Goal: Task Accomplishment & Management: Complete application form

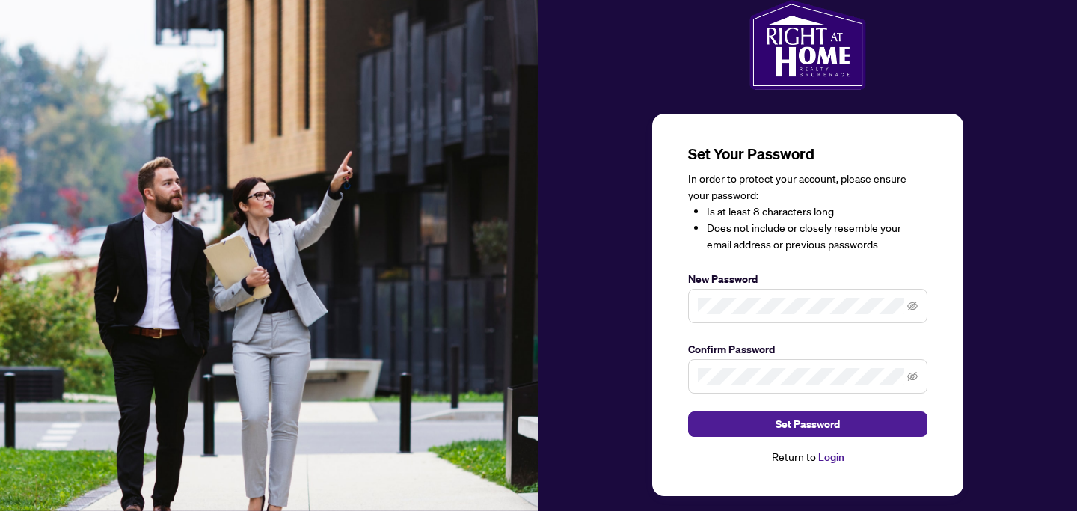
click at [830, 459] on link "Login" at bounding box center [832, 456] width 26 height 13
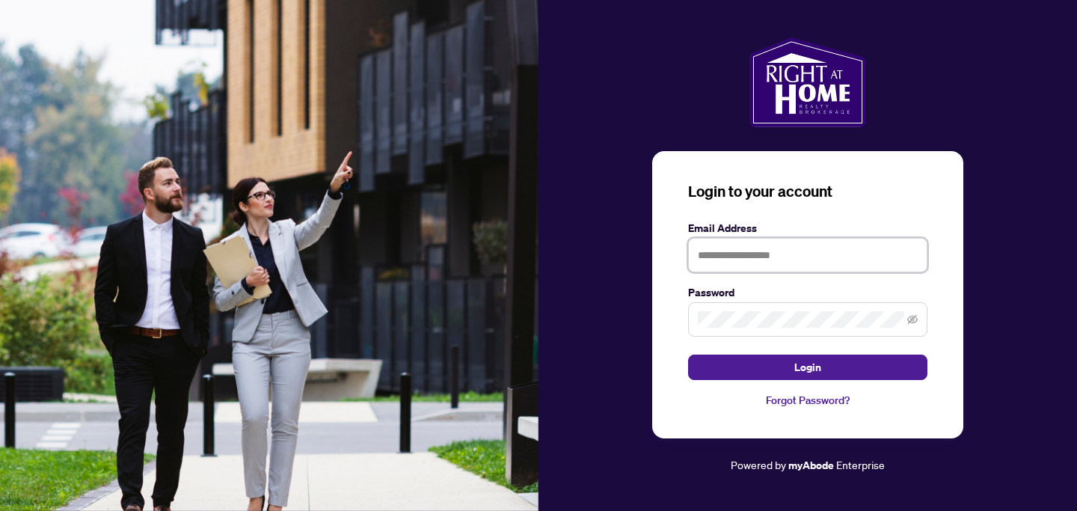
type input "**********"
click at [916, 319] on icon "eye-invisible" at bounding box center [913, 319] width 10 height 10
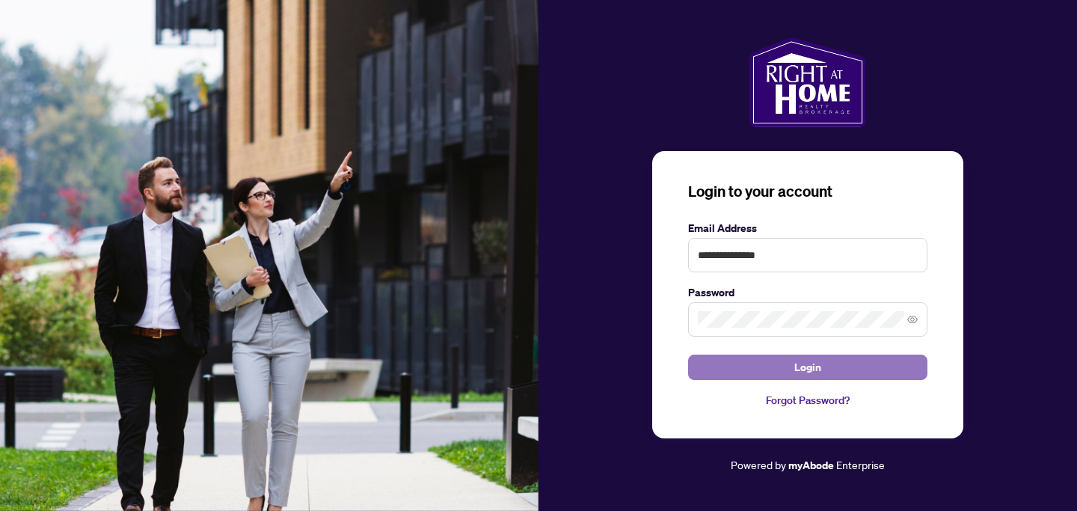
click at [807, 369] on span "Login" at bounding box center [808, 367] width 27 height 24
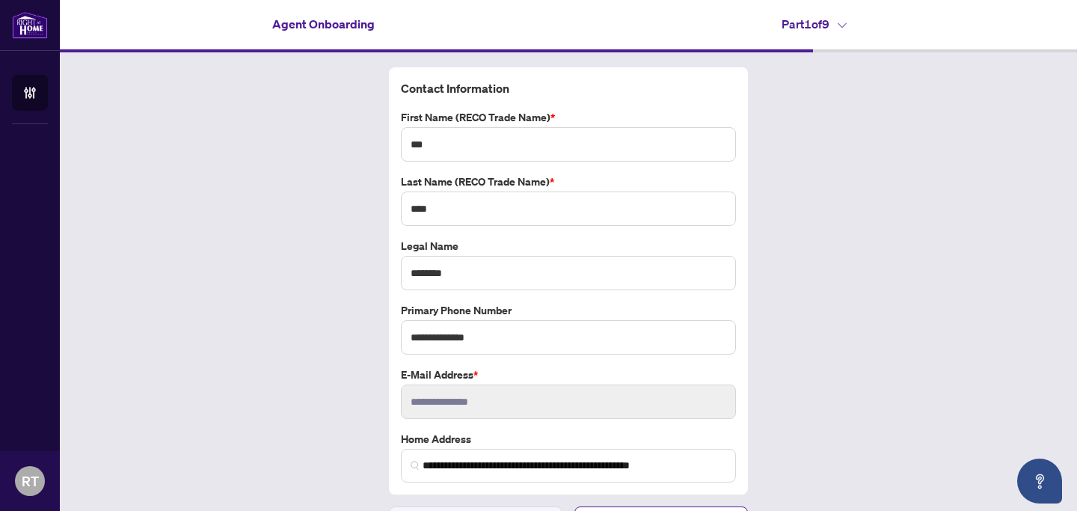
scroll to position [35, 0]
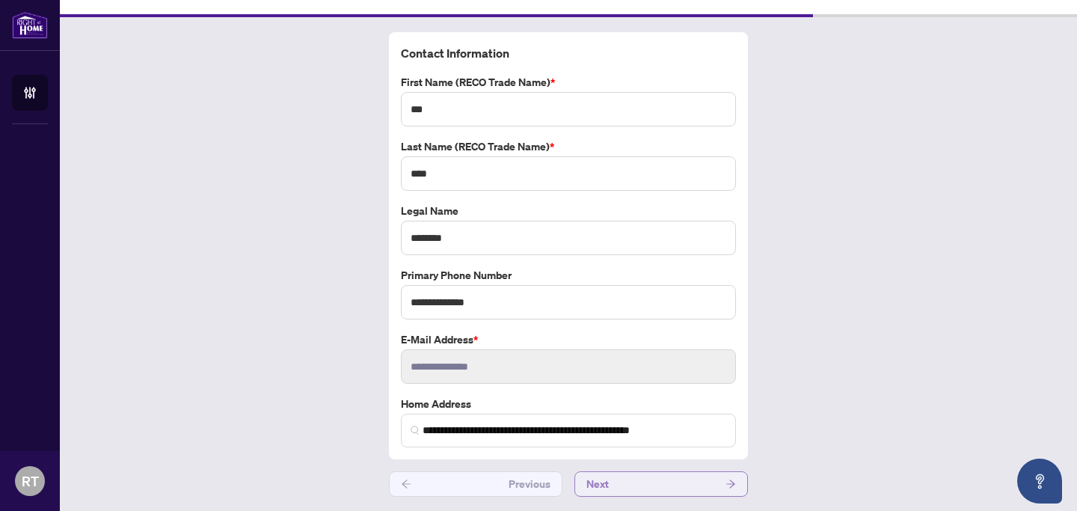
click at [729, 483] on icon "arrow-right" at bounding box center [730, 484] width 9 height 8
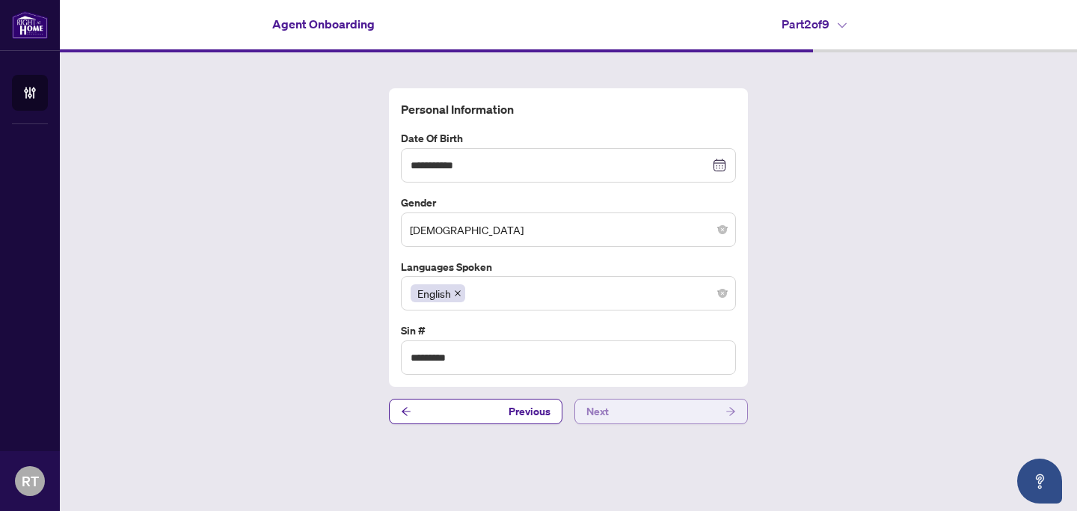
click at [731, 413] on icon "arrow-right" at bounding box center [731, 411] width 10 height 10
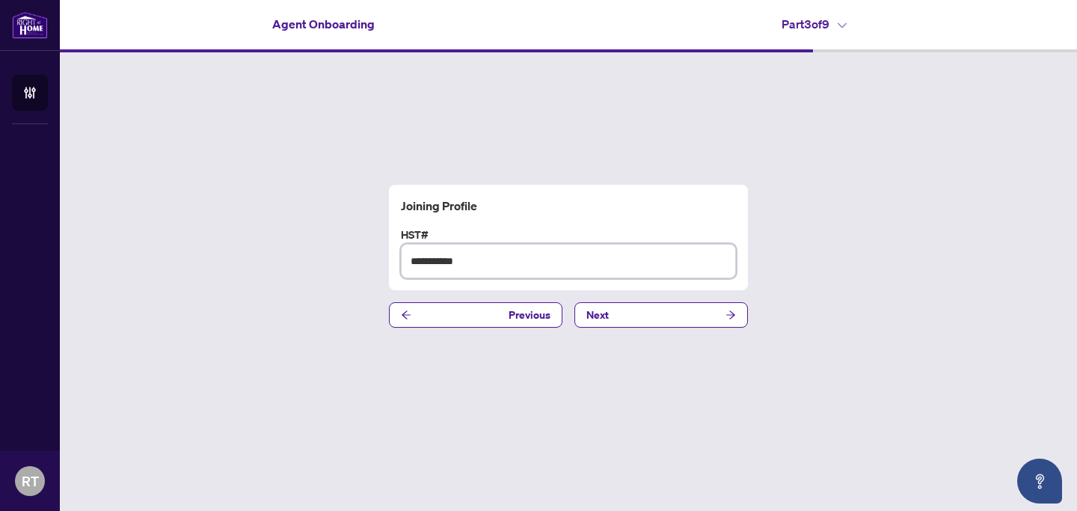
drag, startPoint x: 483, startPoint y: 266, endPoint x: 398, endPoint y: 265, distance: 85.3
click at [398, 265] on div "**********" at bounding box center [568, 253] width 347 height 52
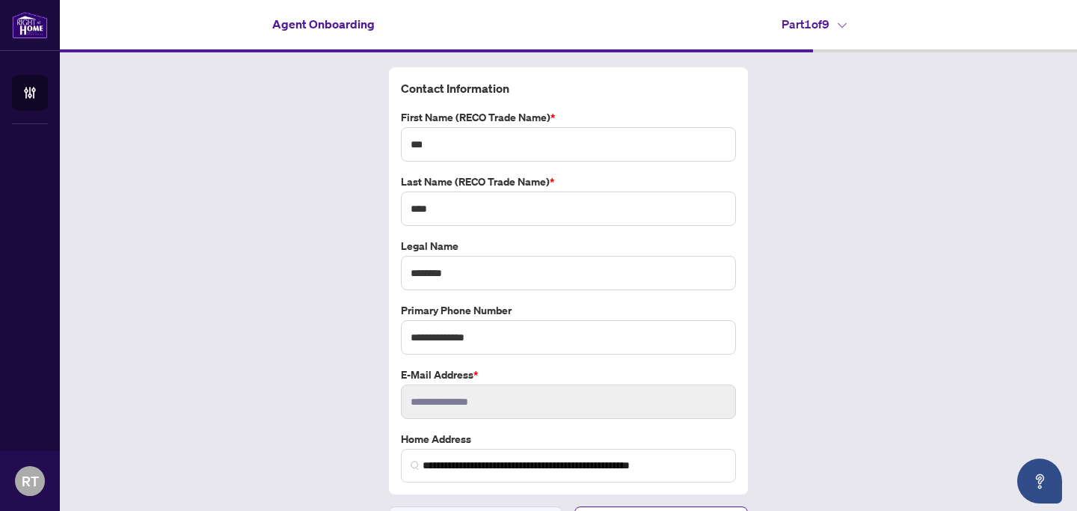
scroll to position [35, 0]
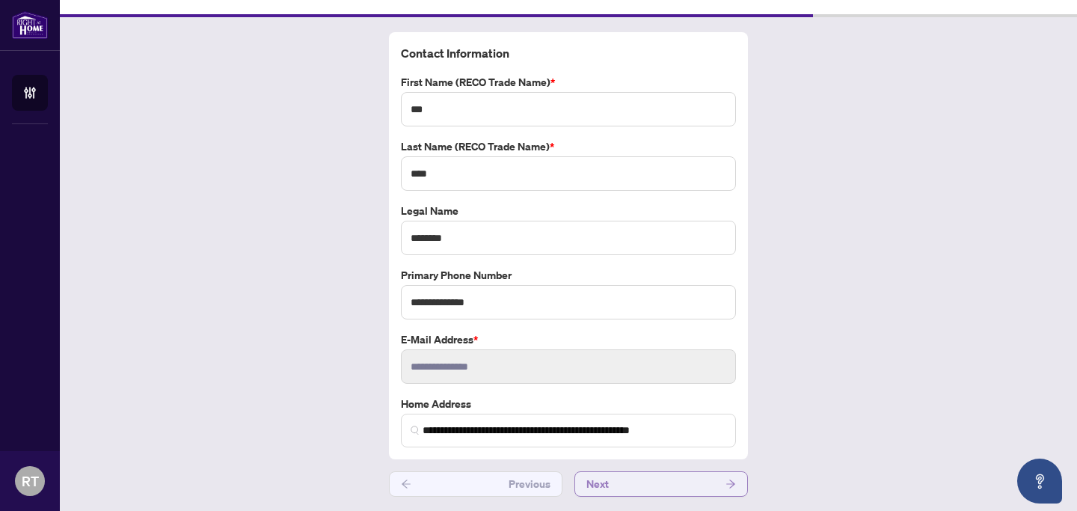
click at [724, 481] on button "Next" at bounding box center [662, 483] width 174 height 25
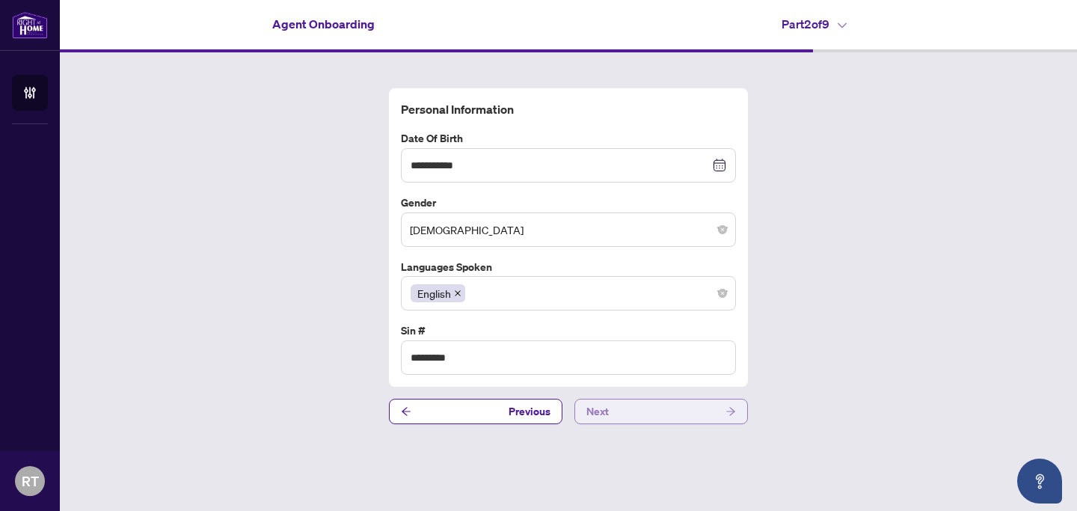
click at [723, 411] on button "Next" at bounding box center [662, 411] width 174 height 25
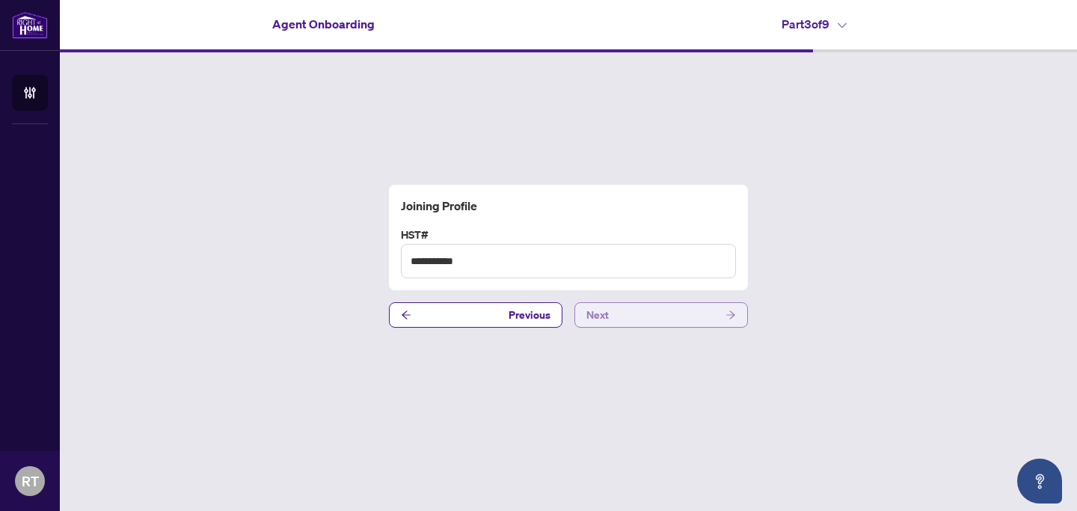
click at [709, 318] on button "Next" at bounding box center [662, 314] width 174 height 25
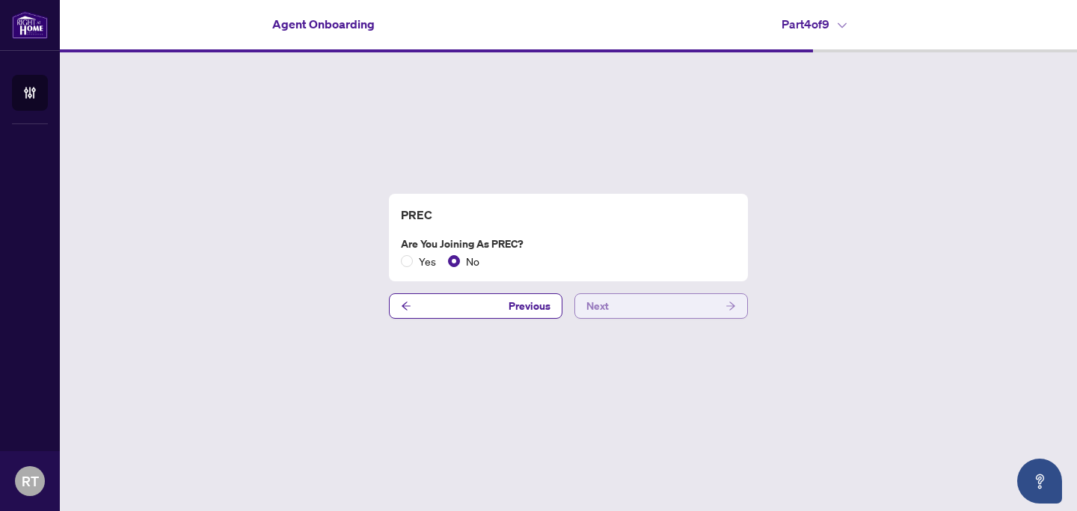
click at [704, 307] on button "Next" at bounding box center [662, 305] width 174 height 25
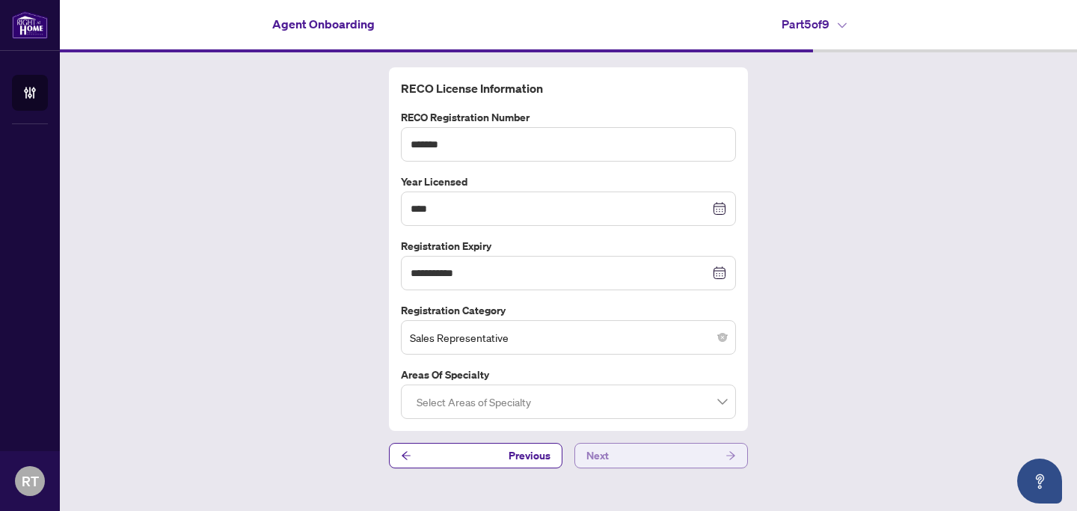
click at [712, 450] on button "Next" at bounding box center [662, 455] width 174 height 25
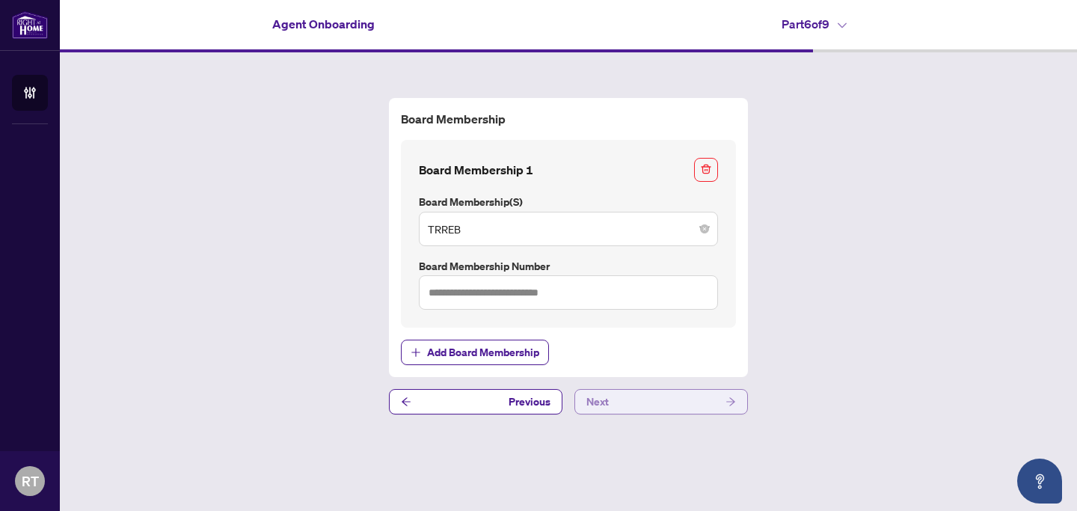
click at [696, 400] on button "Next" at bounding box center [662, 401] width 174 height 25
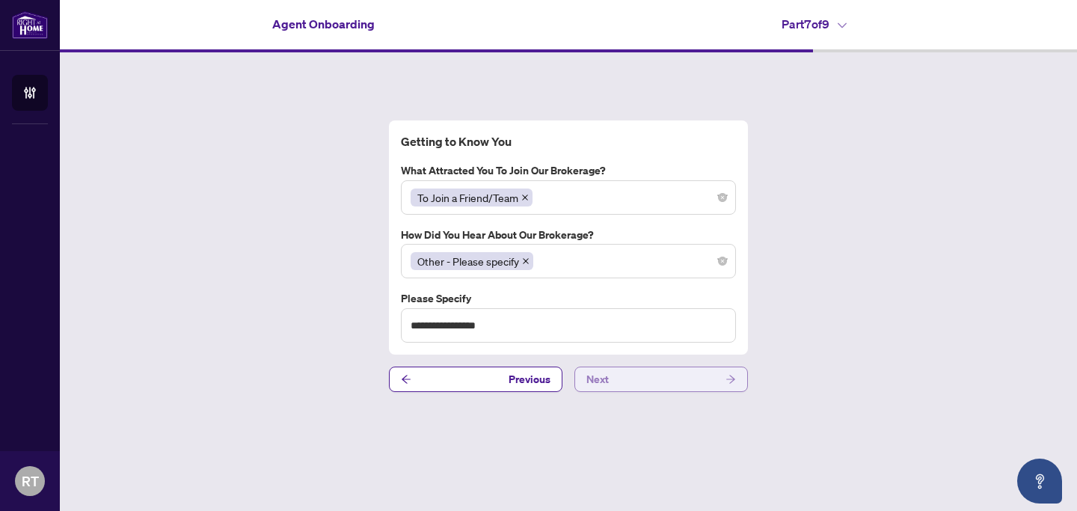
click at [694, 379] on button "Next" at bounding box center [662, 379] width 174 height 25
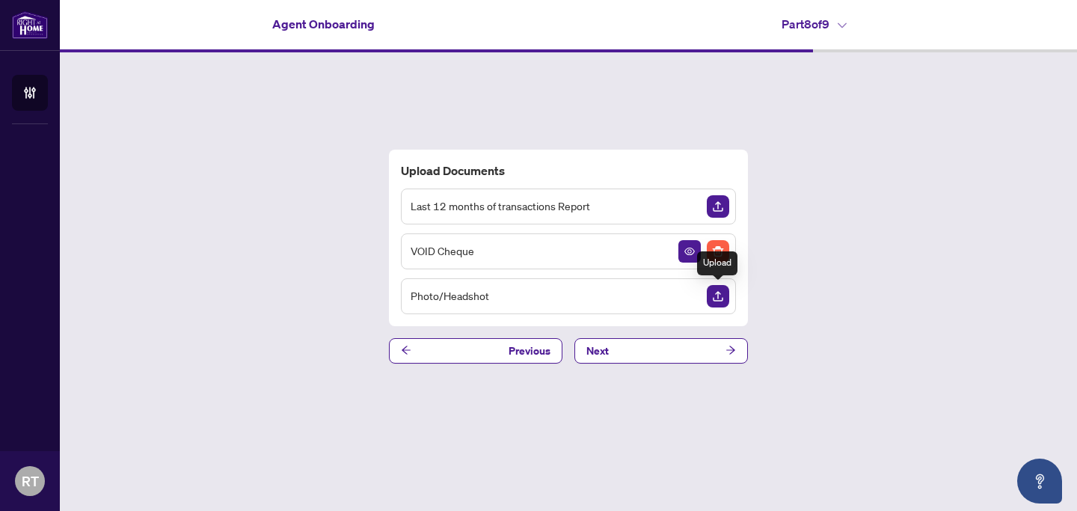
click at [717, 296] on img "Upload Document" at bounding box center [718, 296] width 22 height 22
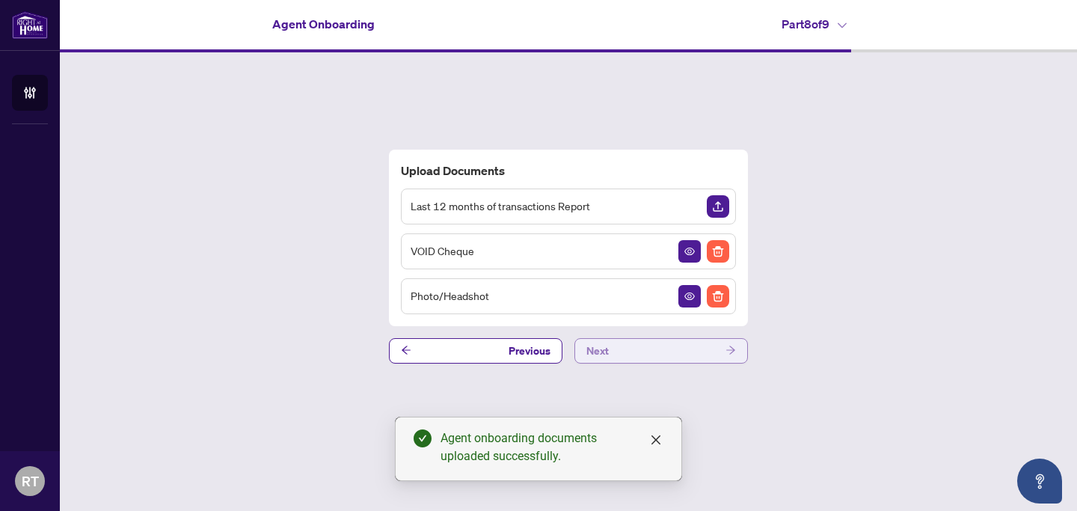
click at [661, 349] on button "Next" at bounding box center [662, 350] width 174 height 25
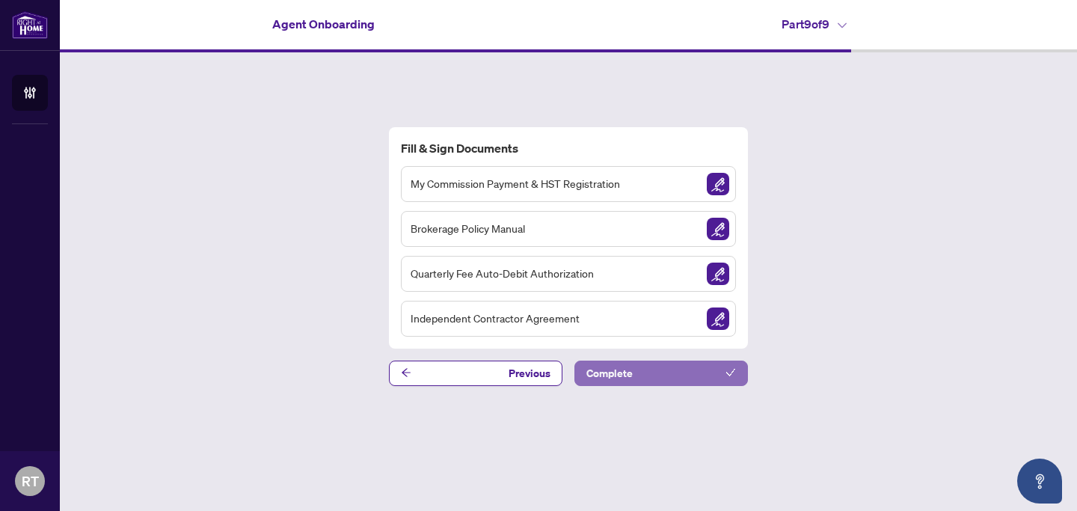
click at [681, 373] on button "Complete" at bounding box center [662, 373] width 174 height 25
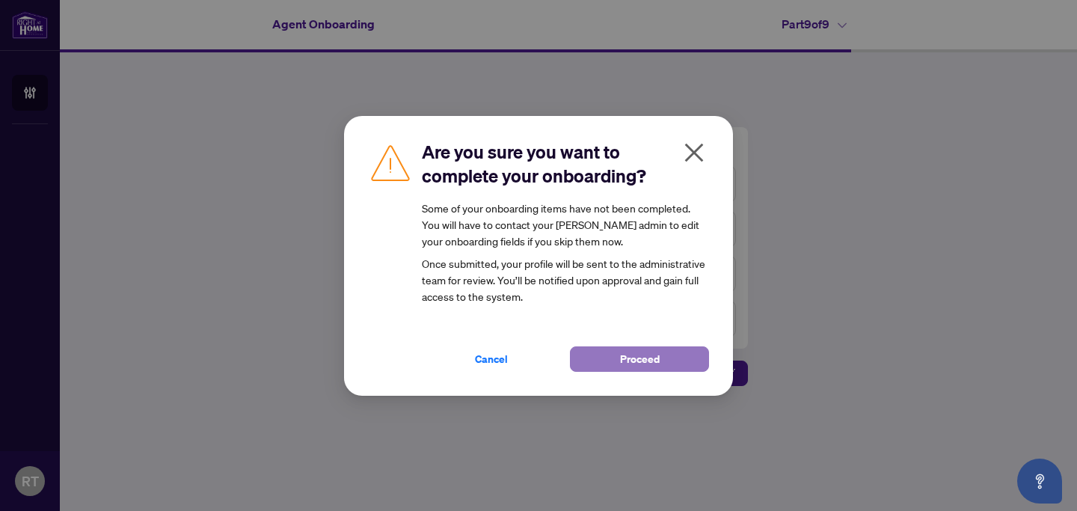
click at [628, 364] on span "Proceed" at bounding box center [640, 359] width 40 height 24
